Goal: Navigation & Orientation: Find specific page/section

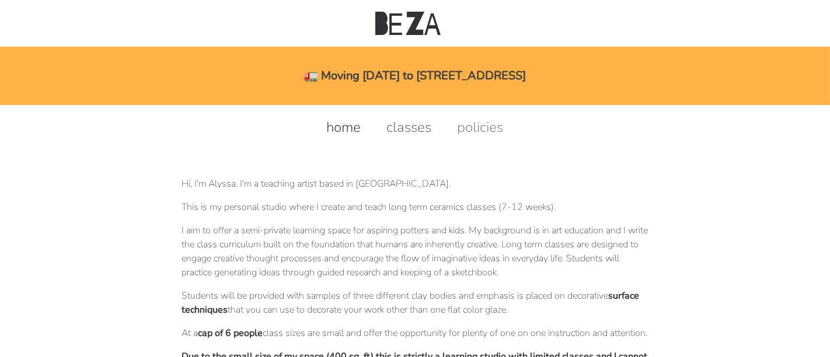
click at [395, 124] on link "classes" at bounding box center [409, 127] width 68 height 19
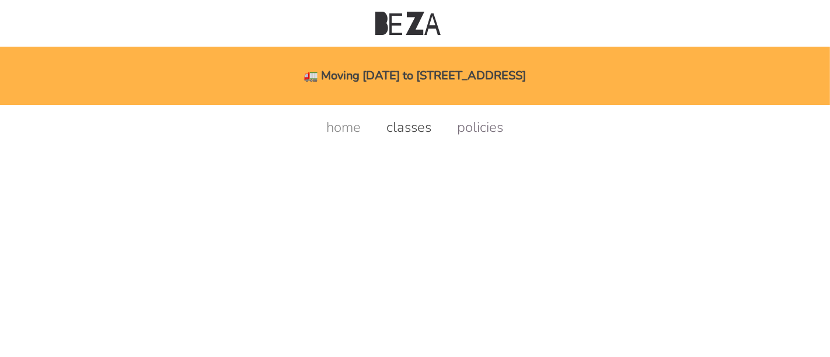
click at [478, 130] on link "policies" at bounding box center [480, 127] width 69 height 19
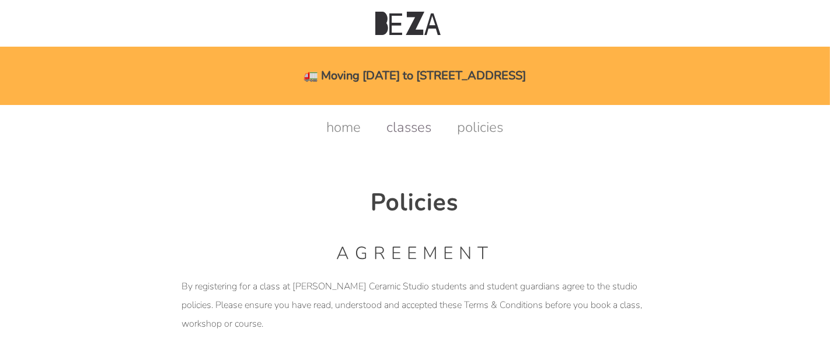
click at [410, 128] on link "classes" at bounding box center [409, 127] width 68 height 19
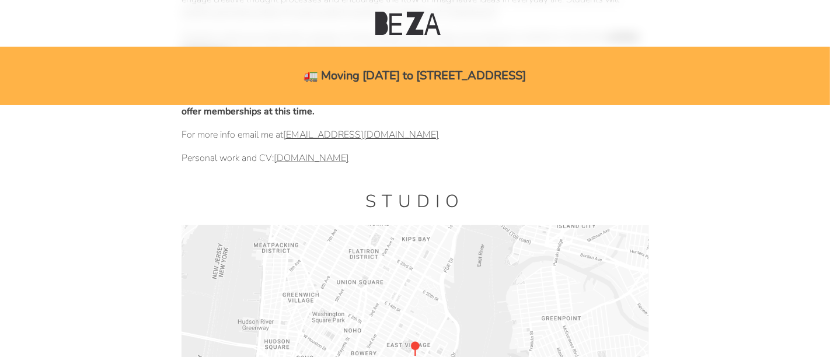
scroll to position [454, 0]
